Goal: Task Accomplishment & Management: Manage account settings

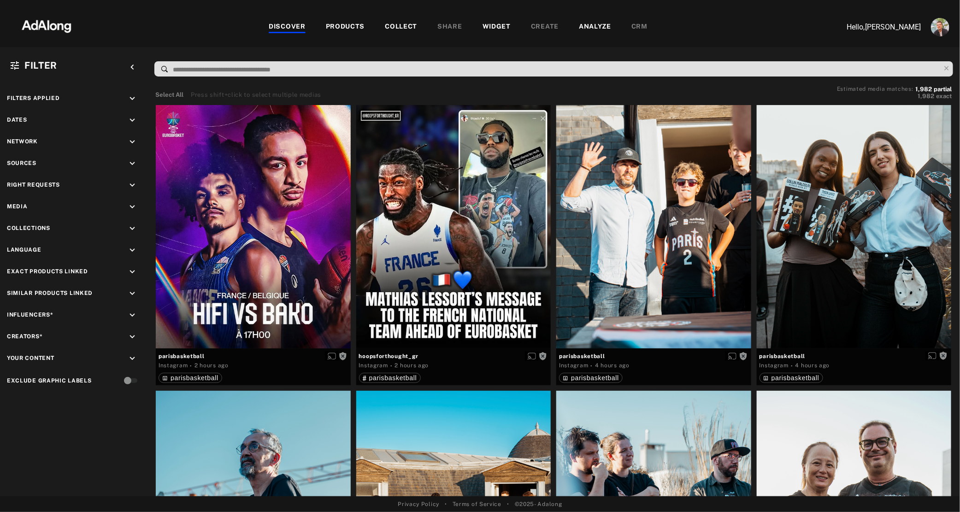
click at [399, 31] on div "COLLECT" at bounding box center [401, 27] width 32 height 11
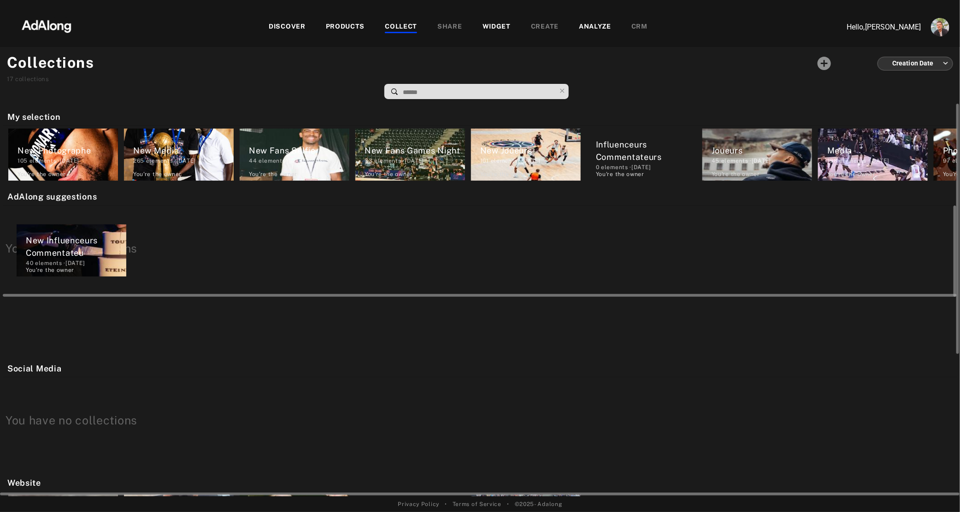
drag, startPoint x: 54, startPoint y: 150, endPoint x: 62, endPoint y: 248, distance: 98.1
click at [62, 248] on div "My selection New Influenceurs Commentateu 40 elements · [DATE] You're the owner…" at bounding box center [480, 300] width 960 height 393
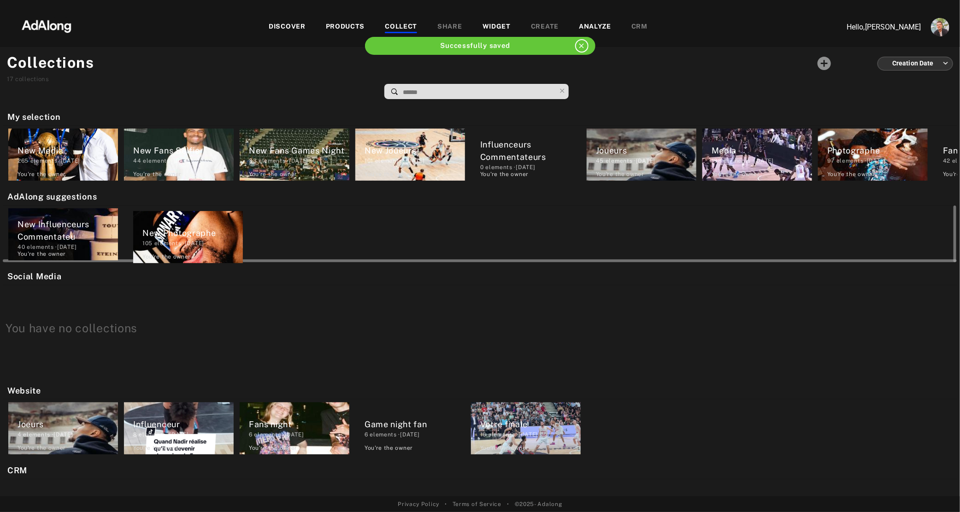
drag, startPoint x: 44, startPoint y: 148, endPoint x: 173, endPoint y: 236, distance: 156.9
click at [173, 236] on div "My selection New Photographe 105 elements · [DATE] You're the owner delete New …" at bounding box center [480, 300] width 960 height 393
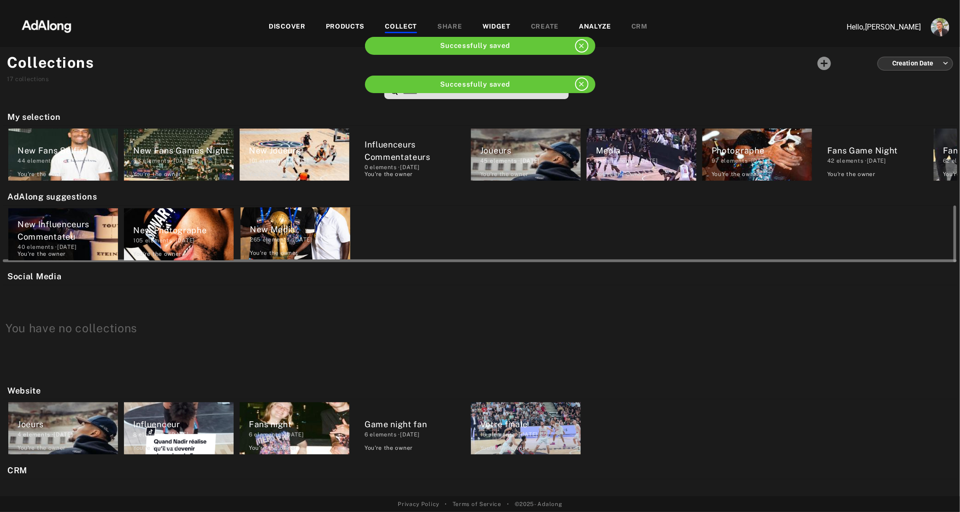
drag, startPoint x: 48, startPoint y: 152, endPoint x: 284, endPoint y: 232, distance: 248.3
click at [284, 232] on div "My selection New Media 265 elements · [DATE] You're the owner delete New Fans S…" at bounding box center [480, 300] width 960 height 393
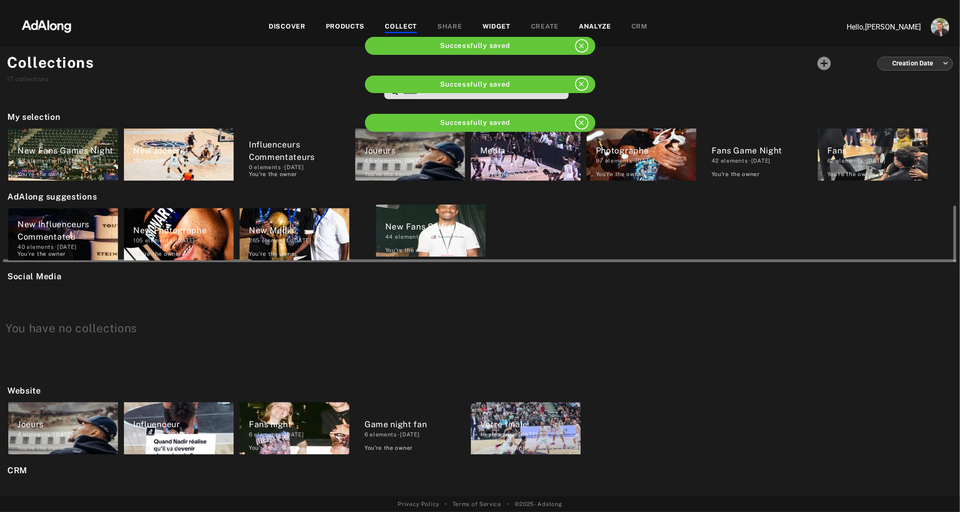
drag, startPoint x: 52, startPoint y: 152, endPoint x: 422, endPoint y: 229, distance: 378.1
click at [422, 229] on div "My selection New Fans Selfie 44 elements · [DATE] You're the owner delete New F…" at bounding box center [480, 300] width 960 height 393
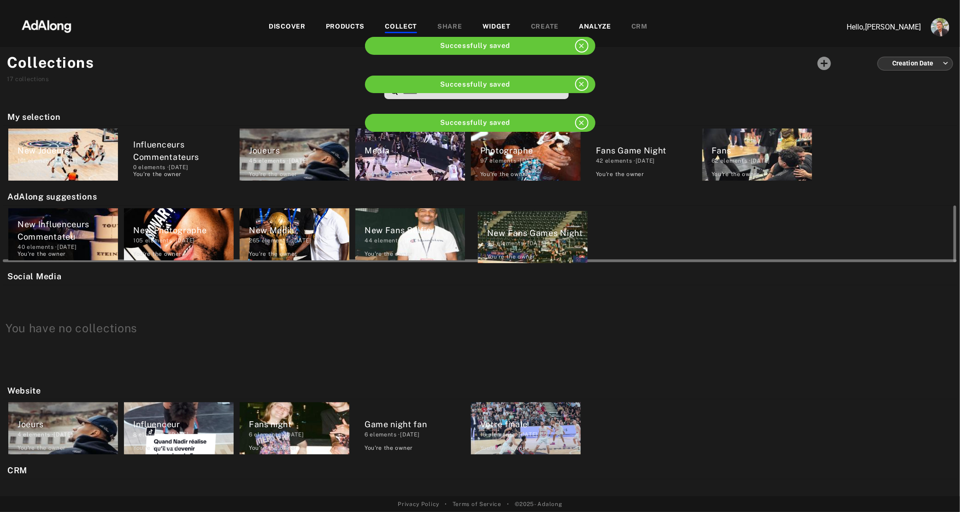
drag, startPoint x: 53, startPoint y: 145, endPoint x: 526, endPoint y: 228, distance: 480.7
click at [526, 228] on div "My selection New Fans Games Night 33 elements · [DATE] You're the owner delete …" at bounding box center [480, 300] width 960 height 393
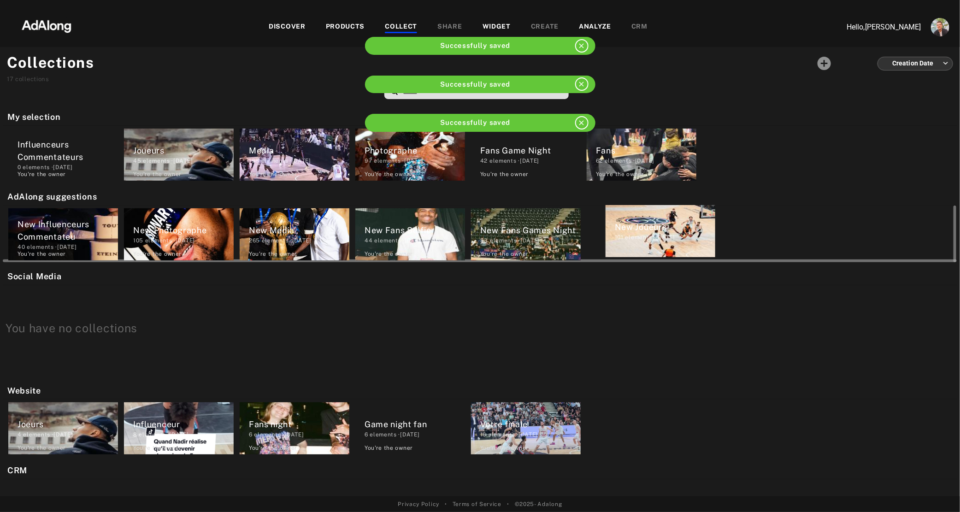
drag, startPoint x: 60, startPoint y: 151, endPoint x: 665, endPoint y: 228, distance: 609.3
click at [665, 228] on div "My selection New Joueurs 101 elements · [DATE] You're the owner delete Influenc…" at bounding box center [480, 300] width 960 height 393
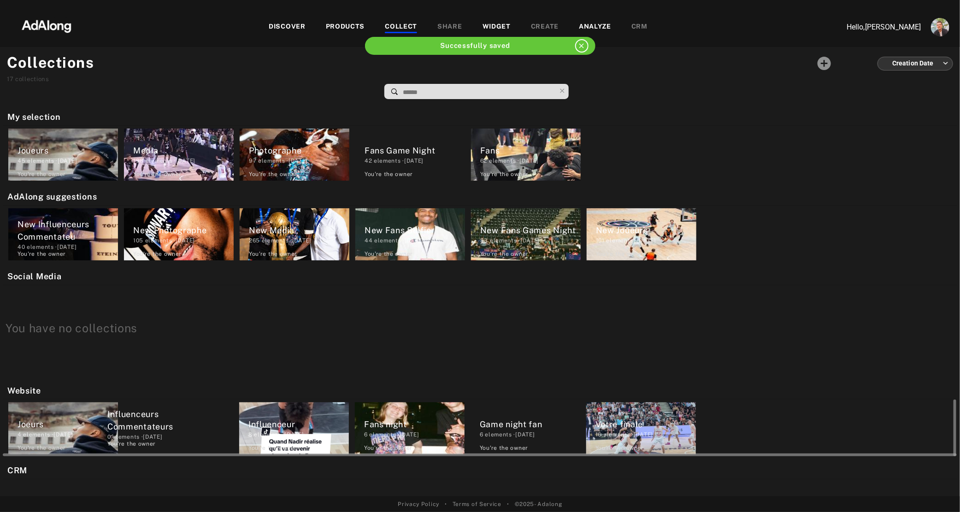
drag, startPoint x: 63, startPoint y: 151, endPoint x: 153, endPoint y: 425, distance: 287.8
click at [153, 425] on div "My selection Influenceurs Commentateurs 0 elements · [DATE] You're the owner de…" at bounding box center [480, 300] width 960 height 393
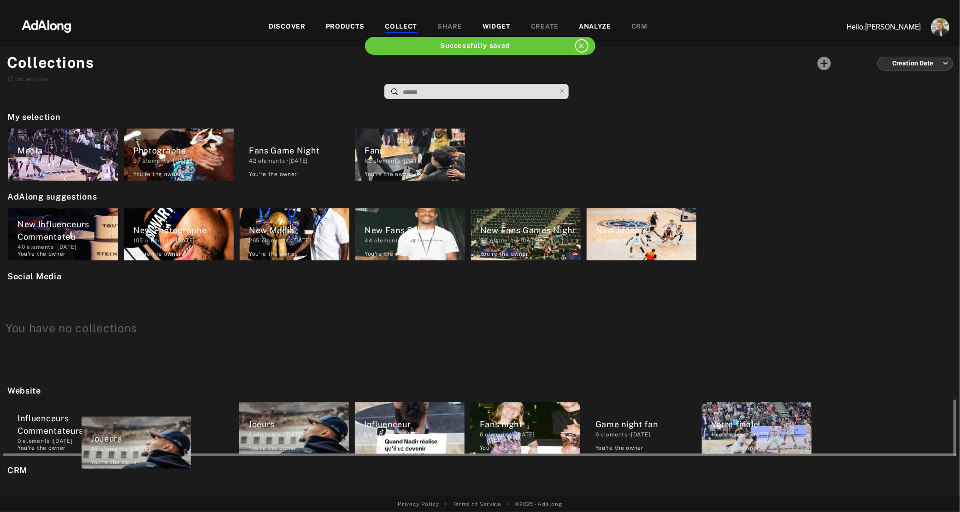
drag, startPoint x: 71, startPoint y: 146, endPoint x: 144, endPoint y: 438, distance: 301.3
click at [144, 438] on div "My selection Joueurs 45 elements · [DATE] You're the owner delete Media 198 ele…" at bounding box center [480, 300] width 960 height 393
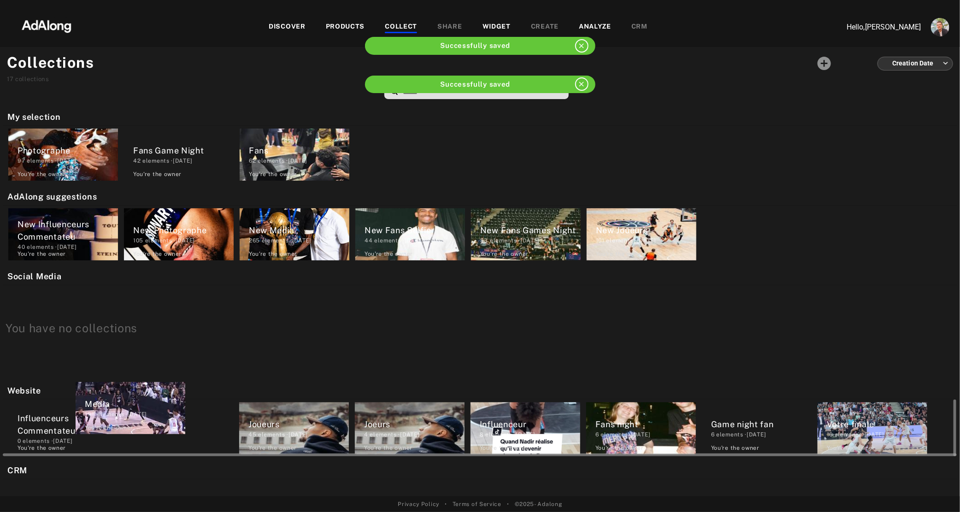
drag, startPoint x: 50, startPoint y: 142, endPoint x: 118, endPoint y: 401, distance: 266.8
click at [118, 401] on div "My selection Media 198 elements · [DATE] You're the owner delete Photographe 97…" at bounding box center [480, 300] width 960 height 393
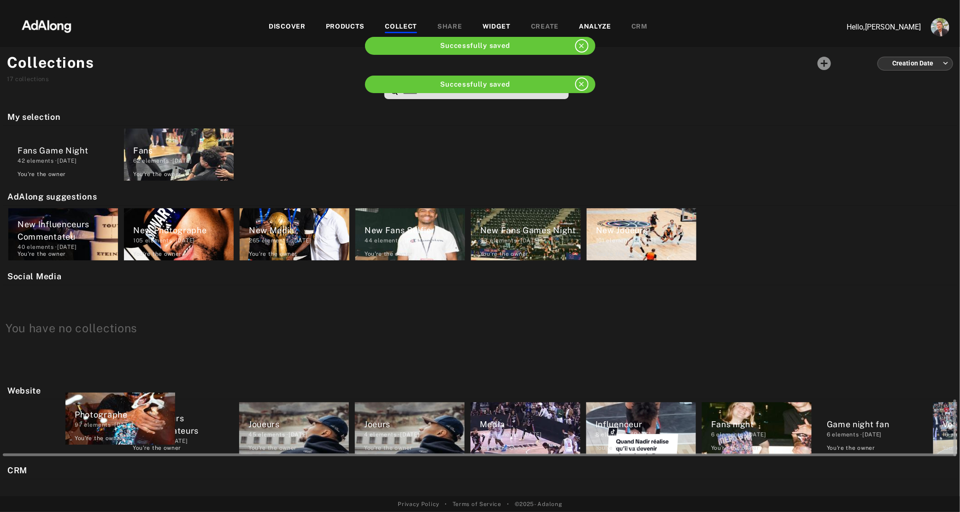
drag, startPoint x: 38, startPoint y: 154, endPoint x: 96, endPoint y: 424, distance: 275.3
click at [96, 424] on div "My selection Photographe 97 elements · [DATE] You're the owner delete Fans Game…" at bounding box center [480, 300] width 960 height 393
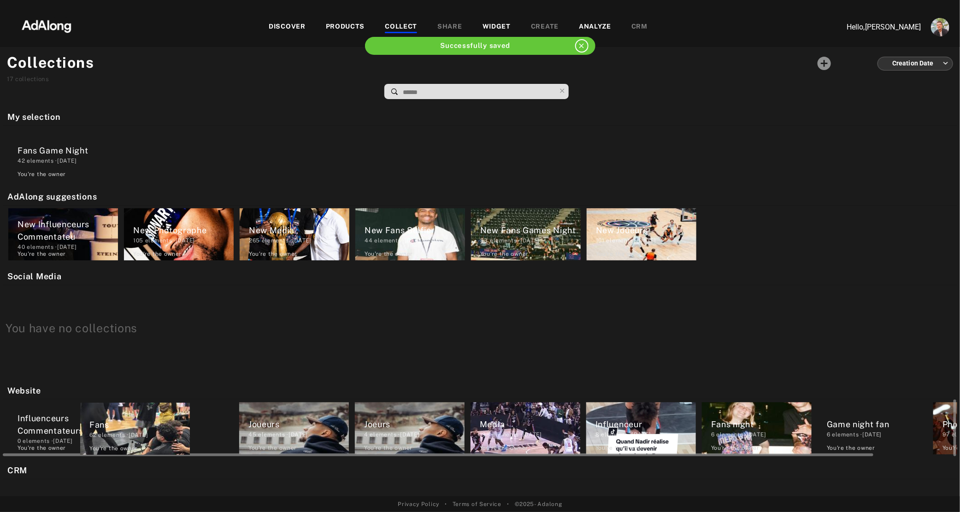
drag, startPoint x: 153, startPoint y: 156, endPoint x: 108, endPoint y: 433, distance: 280.7
click at [108, 433] on div "My selection Fans Game Night 42 elements · [DATE] You're the owner delete Fans …" at bounding box center [480, 300] width 960 height 393
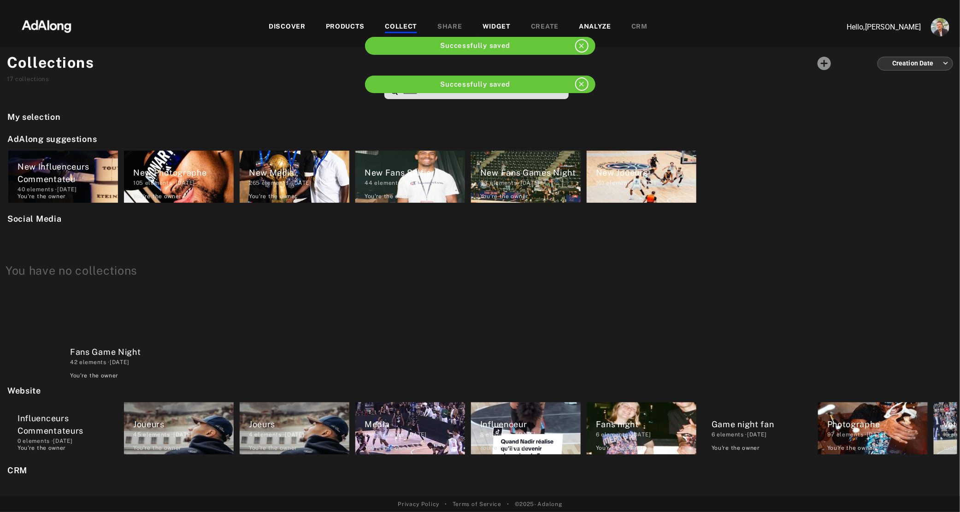
drag, startPoint x: 42, startPoint y: 145, endPoint x: 95, endPoint y: 354, distance: 215.4
click at [95, 354] on div "My selection Fans Game Night 42 elements · [DATE] You're the owner delete [PERS…" at bounding box center [480, 300] width 960 height 393
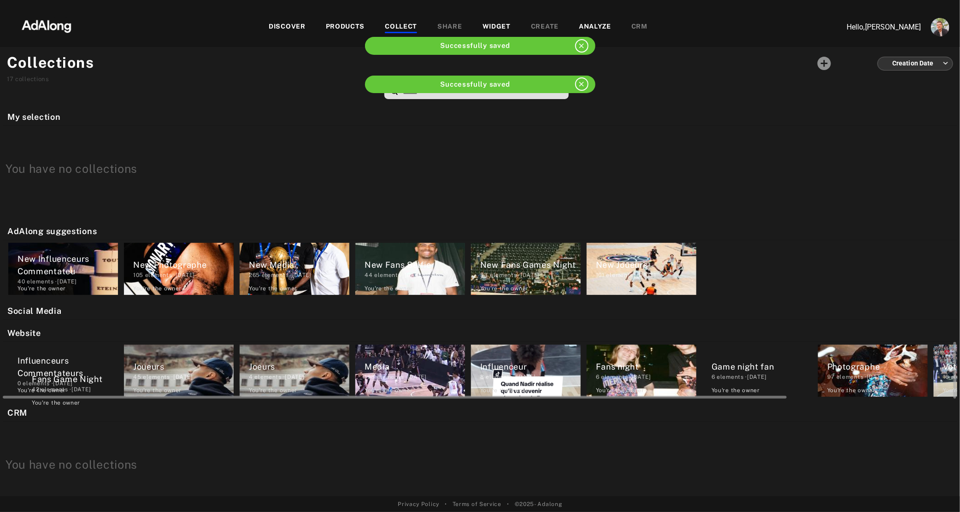
drag, startPoint x: 47, startPoint y: 339, endPoint x: 63, endPoint y: 378, distance: 41.6
click at [63, 378] on div "My selection AdAlong suggestions New Influenceurs Commentateu 40 elements · [DA…" at bounding box center [480, 300] width 960 height 393
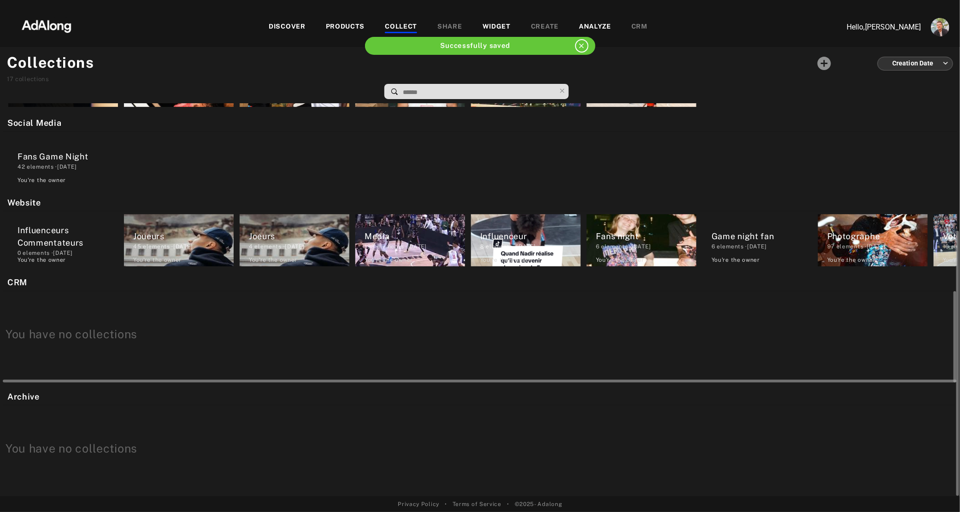
scroll to position [188, 0]
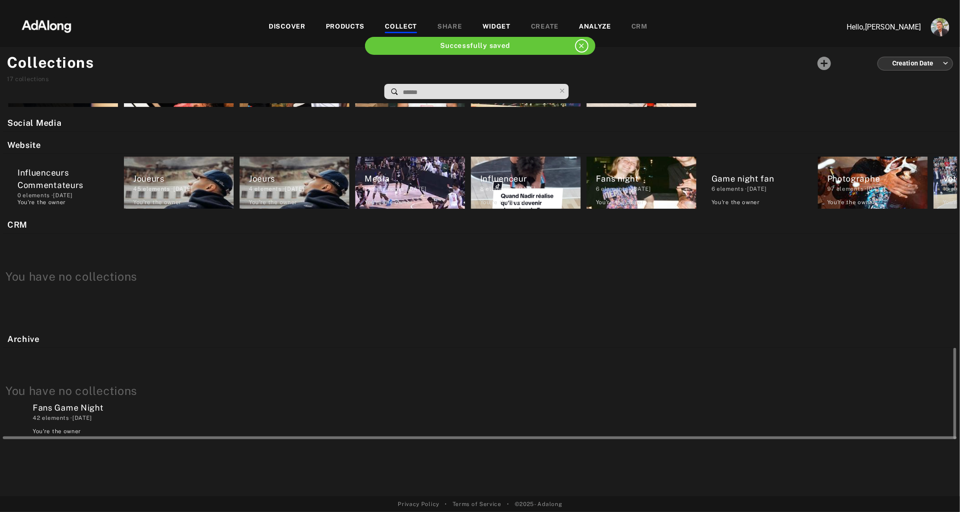
drag, startPoint x: 52, startPoint y: 155, endPoint x: 67, endPoint y: 413, distance: 257.7
click at [67, 413] on div "My selection AdAlong suggestions New Influenceurs Commentateu 40 elements · [DA…" at bounding box center [480, 300] width 960 height 393
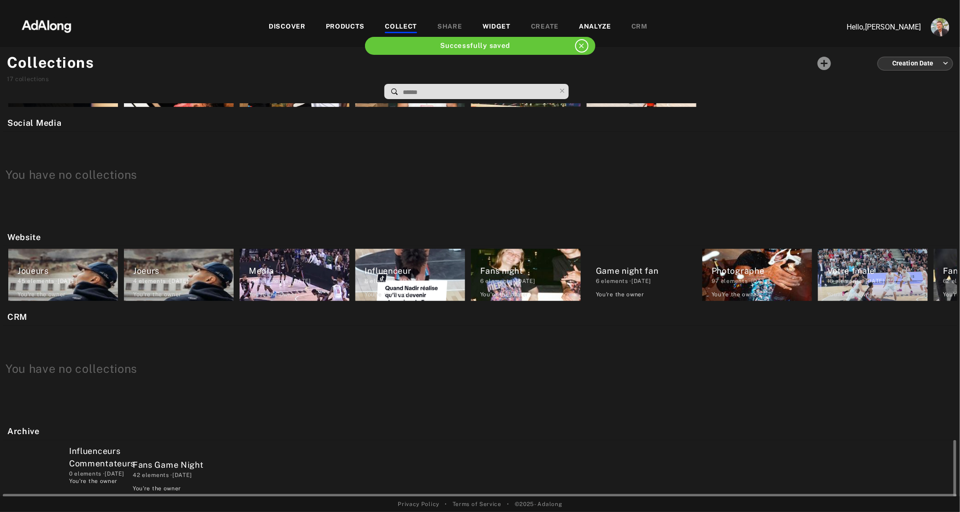
drag, startPoint x: 59, startPoint y: 269, endPoint x: 110, endPoint y: 459, distance: 196.8
click at [110, 459] on div "My selection AdAlong suggestions New Influenceurs Commentateu 40 elements · [DA…" at bounding box center [480, 300] width 960 height 393
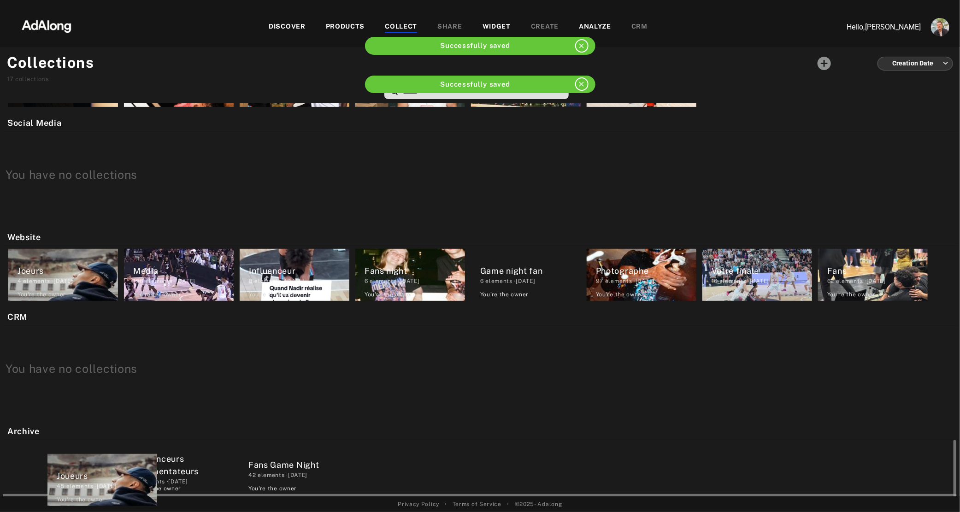
drag, startPoint x: 75, startPoint y: 276, endPoint x: 114, endPoint y: 485, distance: 212.5
click at [114, 485] on div "My selection AdAlong suggestions New Influenceurs Commentateu 40 elements · [DA…" at bounding box center [480, 300] width 960 height 393
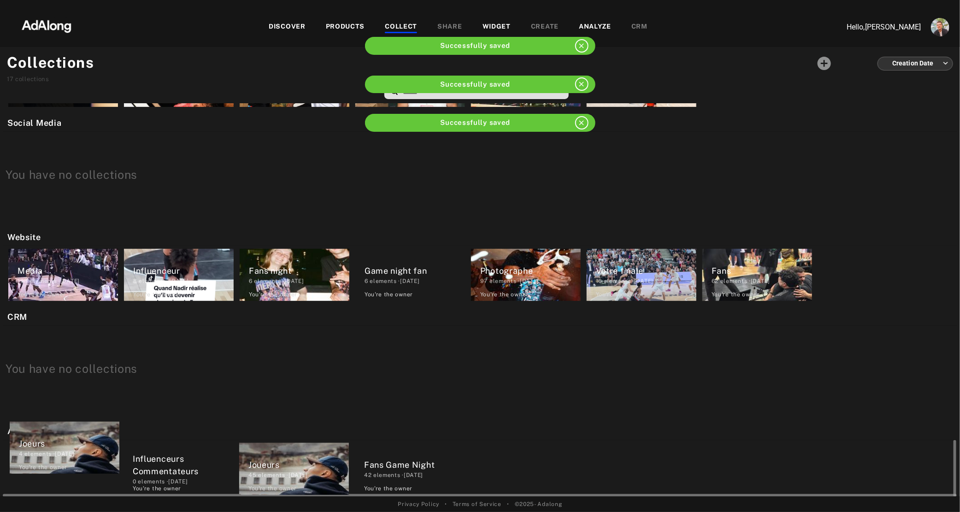
drag, startPoint x: 74, startPoint y: 283, endPoint x: 76, endPoint y: 460, distance: 177.0
click at [76, 460] on div "My selection AdAlong suggestions New Influenceurs Commentateu 40 elements · [DA…" at bounding box center [480, 300] width 960 height 393
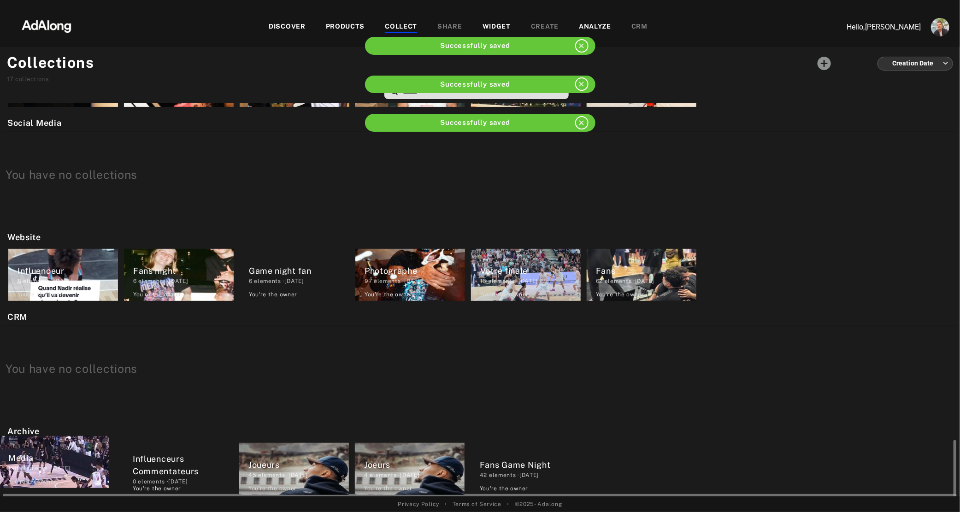
drag, startPoint x: 62, startPoint y: 272, endPoint x: 53, endPoint y: 462, distance: 190.6
click at [53, 462] on div "My selection AdAlong suggestions New Influenceurs Commentateu 40 elements · [DA…" at bounding box center [480, 300] width 960 height 393
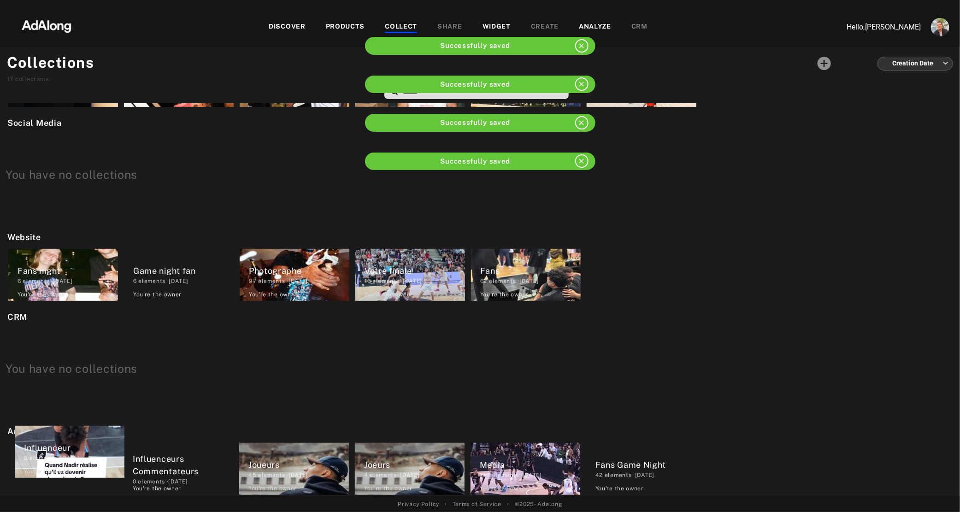
drag, startPoint x: 63, startPoint y: 255, endPoint x: 69, endPoint y: 438, distance: 182.7
click at [69, 438] on div "My selection AdAlong suggestions New Influenceurs Commentateu 40 elements · [DA…" at bounding box center [480, 300] width 960 height 393
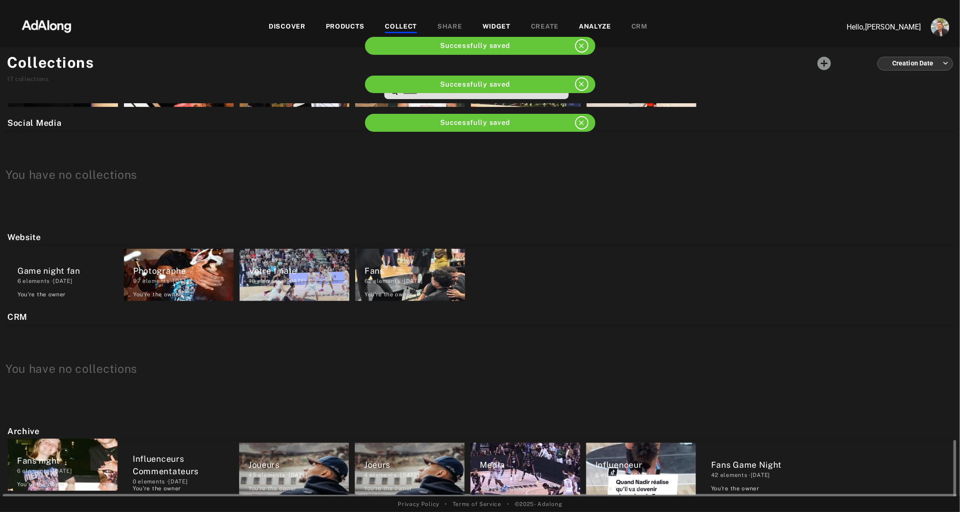
drag, startPoint x: 64, startPoint y: 263, endPoint x: 63, endPoint y: 458, distance: 194.6
click at [63, 458] on div "My selection AdAlong suggestions New Influenceurs Commentateu 40 elements · [DA…" at bounding box center [480, 300] width 960 height 393
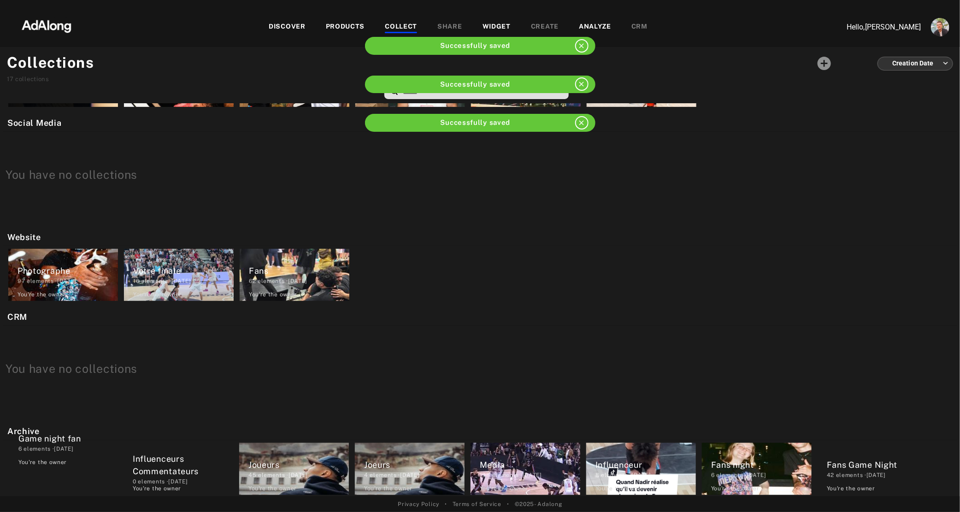
drag, startPoint x: 59, startPoint y: 263, endPoint x: 60, endPoint y: 433, distance: 170.6
click at [60, 433] on div "My selection AdAlong suggestions New Influenceurs Commentateu 40 elements · [DA…" at bounding box center [480, 300] width 960 height 393
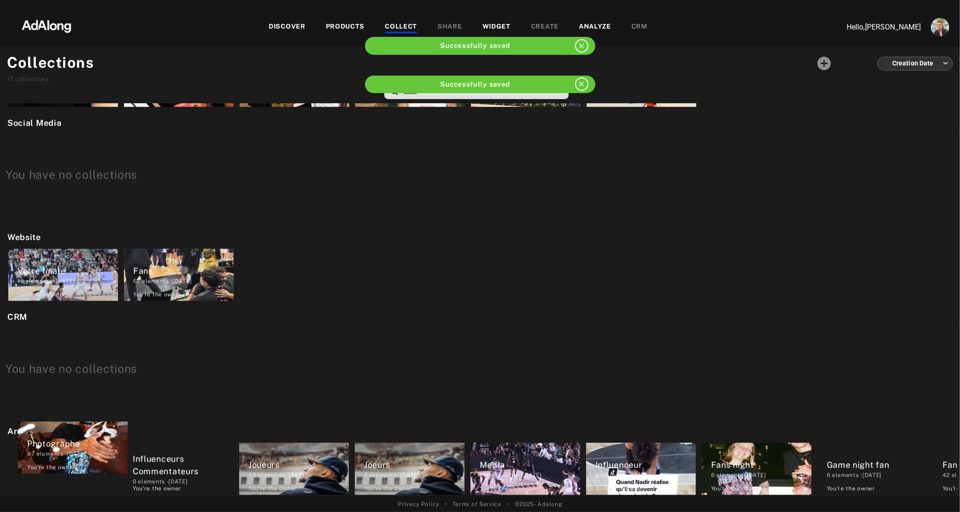
drag, startPoint x: 51, startPoint y: 257, endPoint x: 60, endPoint y: 435, distance: 178.2
click at [60, 435] on div "My selection AdAlong suggestions New Influenceurs Commentateu 40 elements · [DA…" at bounding box center [480, 300] width 960 height 393
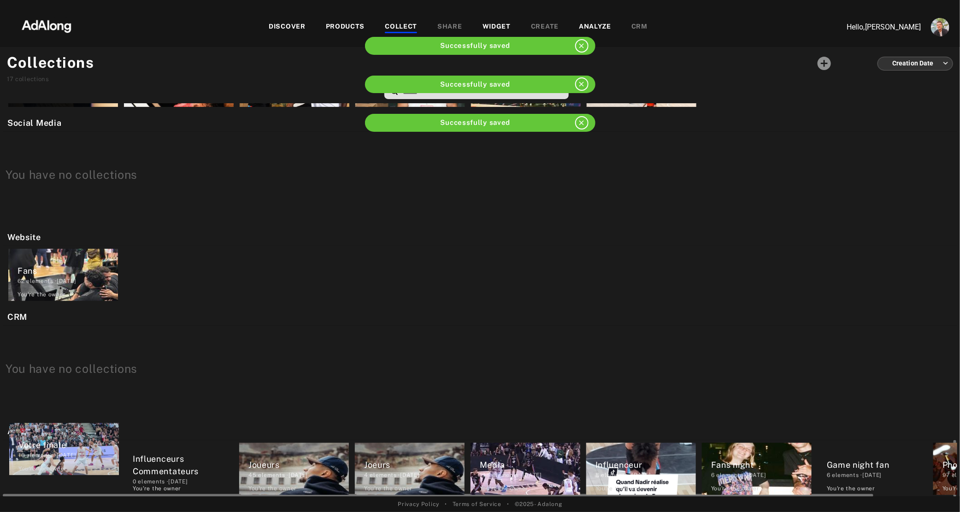
drag, startPoint x: 62, startPoint y: 263, endPoint x: 63, endPoint y: 443, distance: 179.8
click at [63, 443] on div "My selection AdAlong suggestions New Influenceurs Commentateu 40 elements · [DA…" at bounding box center [480, 300] width 960 height 393
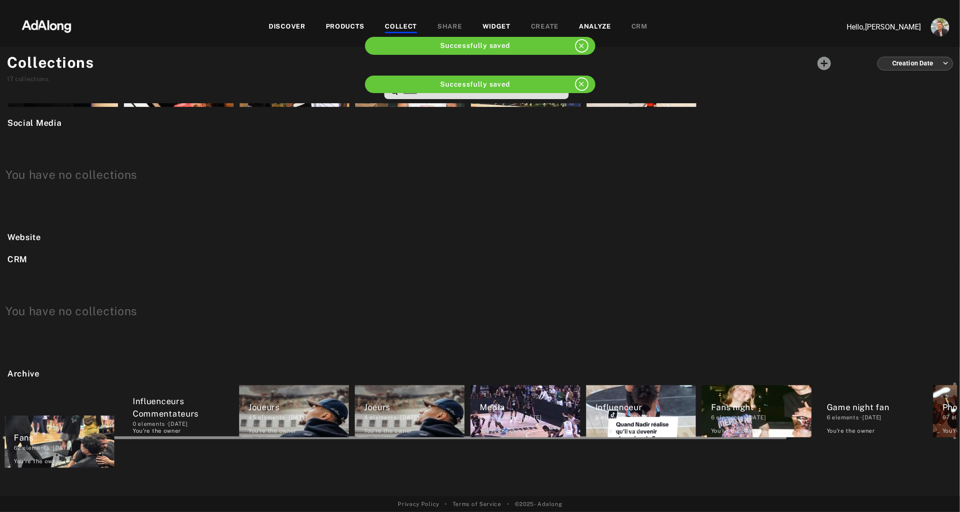
drag, startPoint x: 65, startPoint y: 268, endPoint x: 61, endPoint y: 438, distance: 169.7
click at [61, 438] on div "My selection AdAlong suggestions New Influenceurs Commentateu 40 elements · [DA…" at bounding box center [480, 300] width 960 height 393
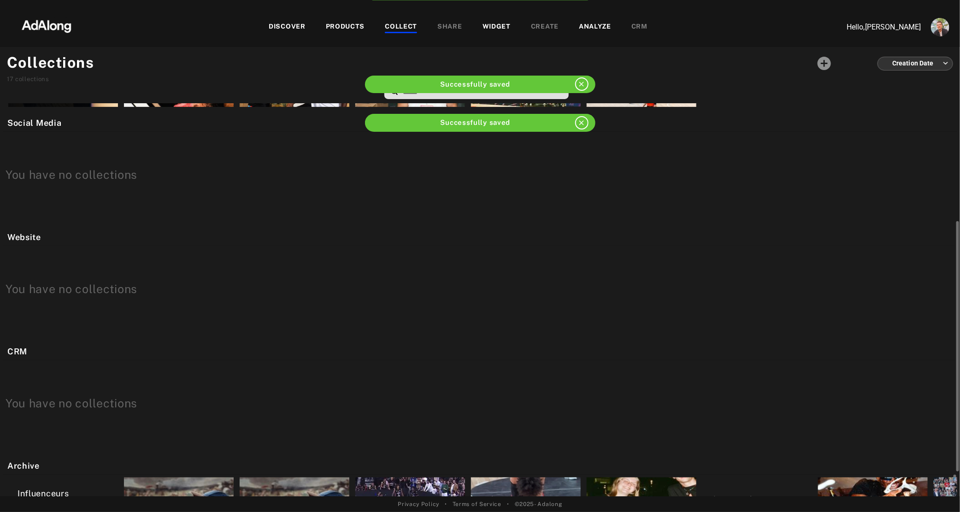
scroll to position [0, 0]
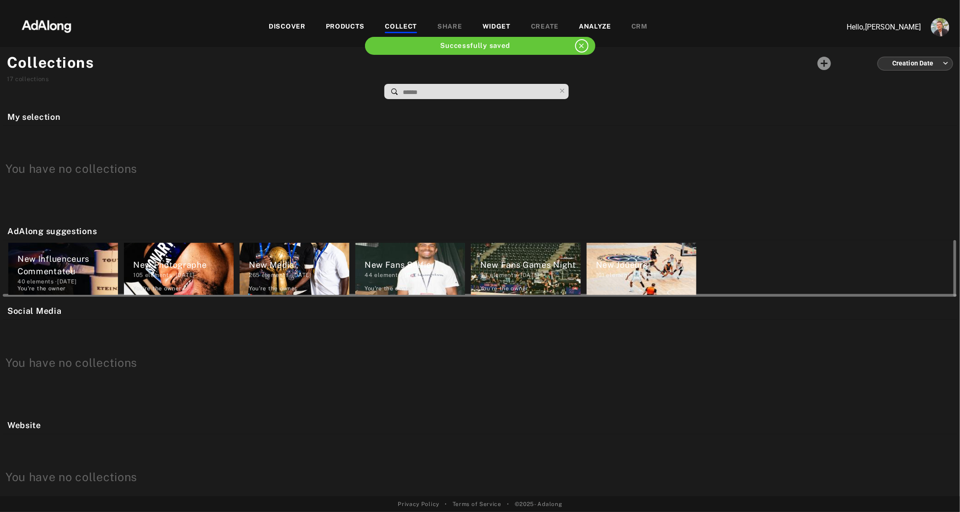
click at [48, 268] on div "New Influenceurs Commentateu" at bounding box center [68, 265] width 101 height 25
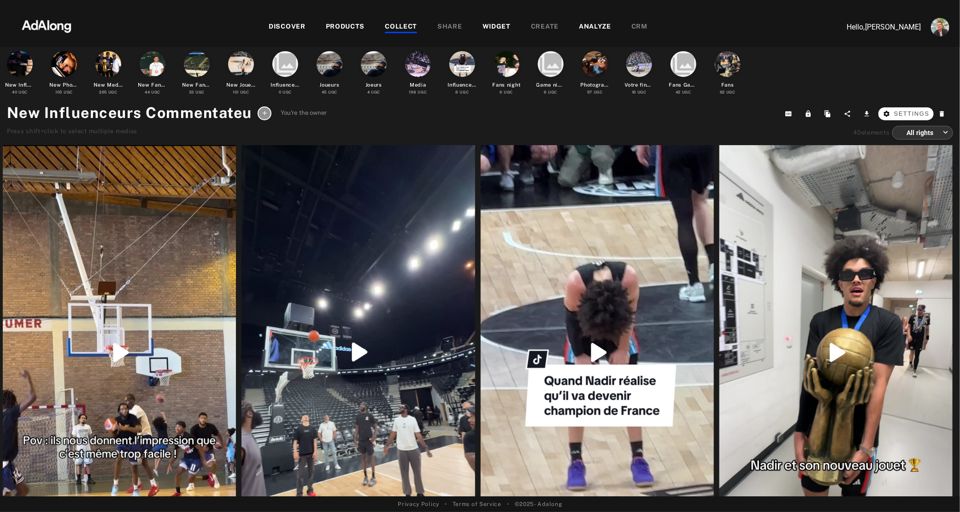
click at [916, 113] on span "Settings" at bounding box center [911, 113] width 35 height 9
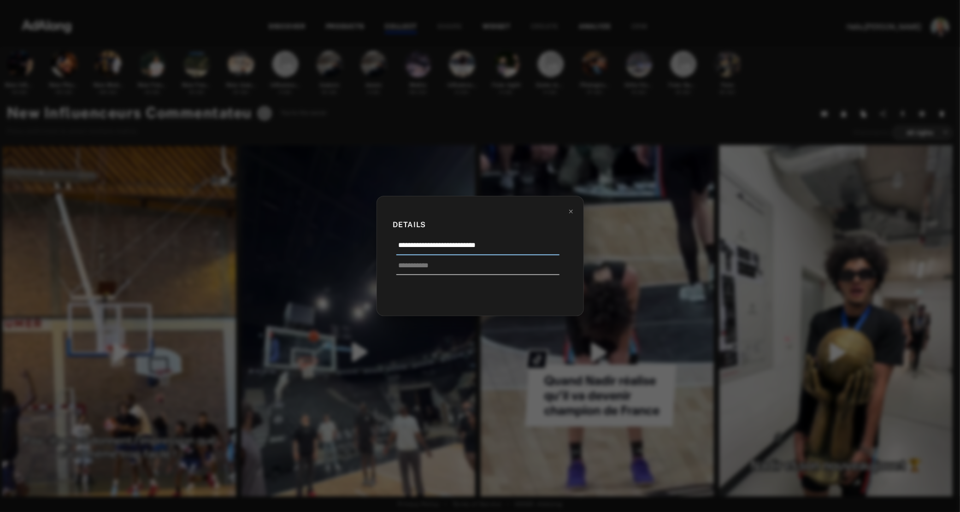
drag, startPoint x: 415, startPoint y: 246, endPoint x: 353, endPoint y: 243, distance: 62.8
click at [353, 243] on div "**********" at bounding box center [480, 256] width 960 height 512
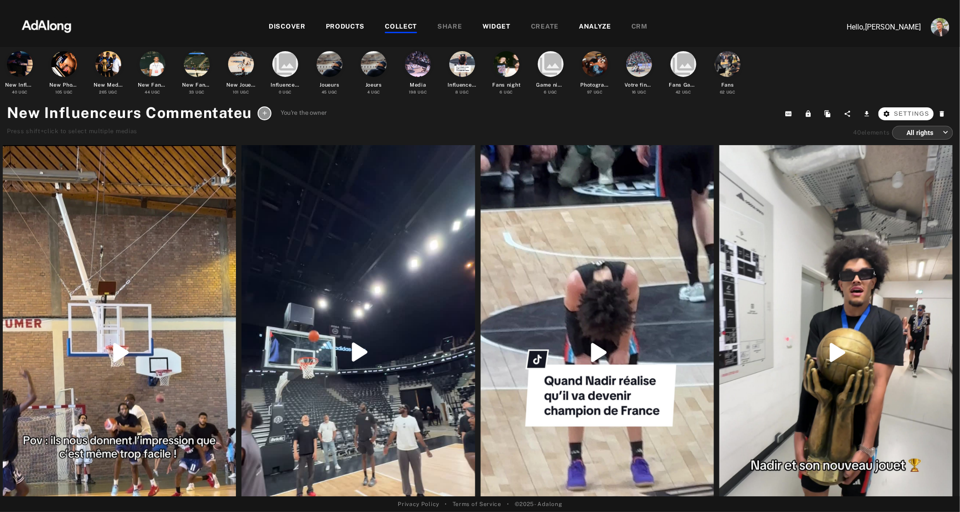
click at [926, 113] on span "Settings" at bounding box center [911, 113] width 35 height 9
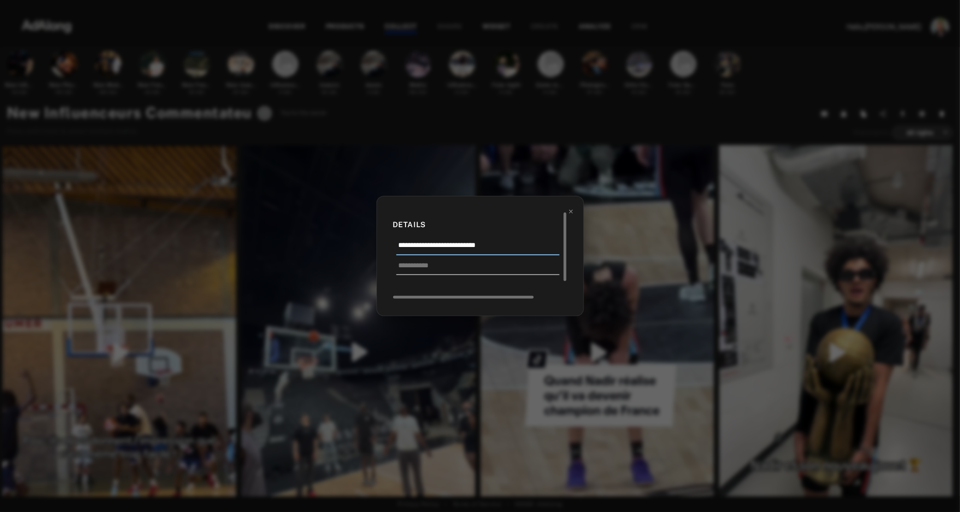
click at [515, 244] on input "**********" at bounding box center [477, 247] width 163 height 15
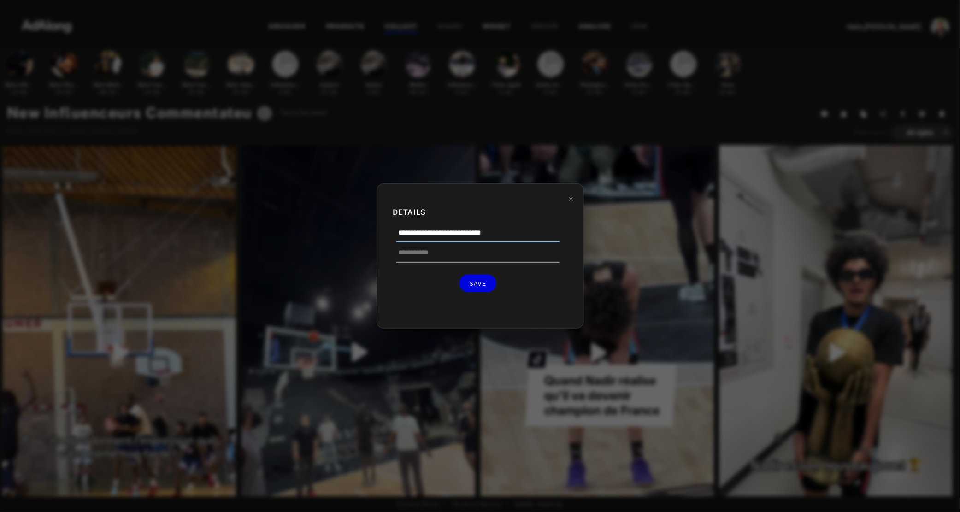
drag, startPoint x: 414, startPoint y: 233, endPoint x: 380, endPoint y: 233, distance: 34.1
click at [380, 233] on div "**********" at bounding box center [480, 255] width 207 height 145
type input "**********"
click at [490, 286] on button "SAVE" at bounding box center [478, 283] width 37 height 18
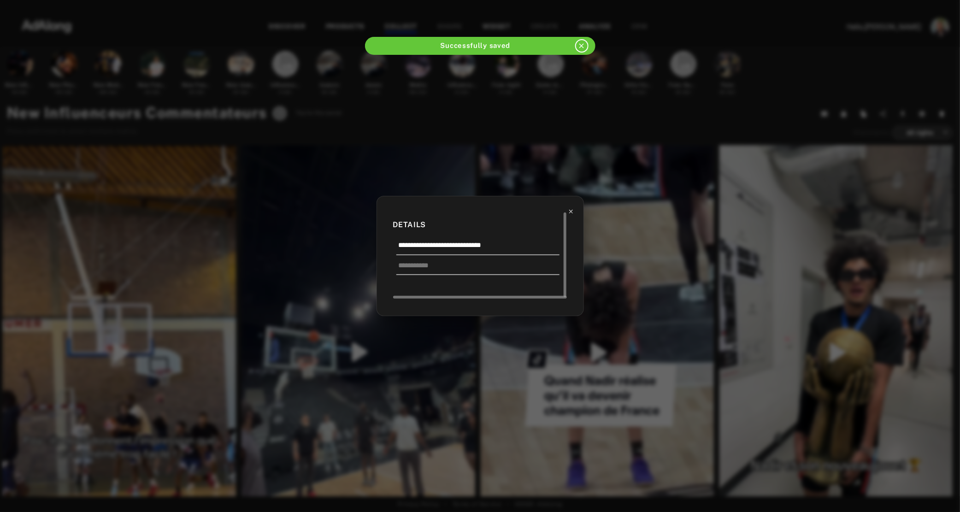
click at [573, 211] on icon at bounding box center [571, 211] width 6 height 6
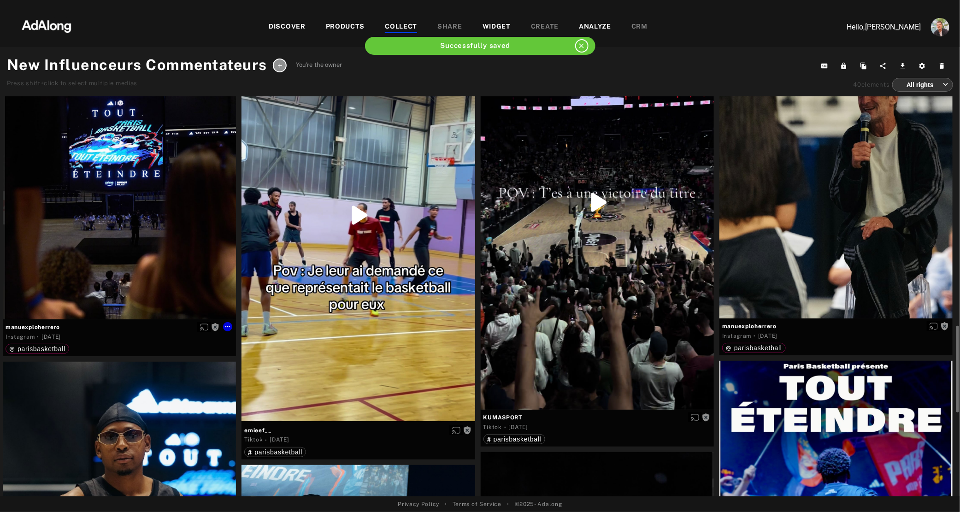
scroll to position [860, 0]
